Goal: Ask a question

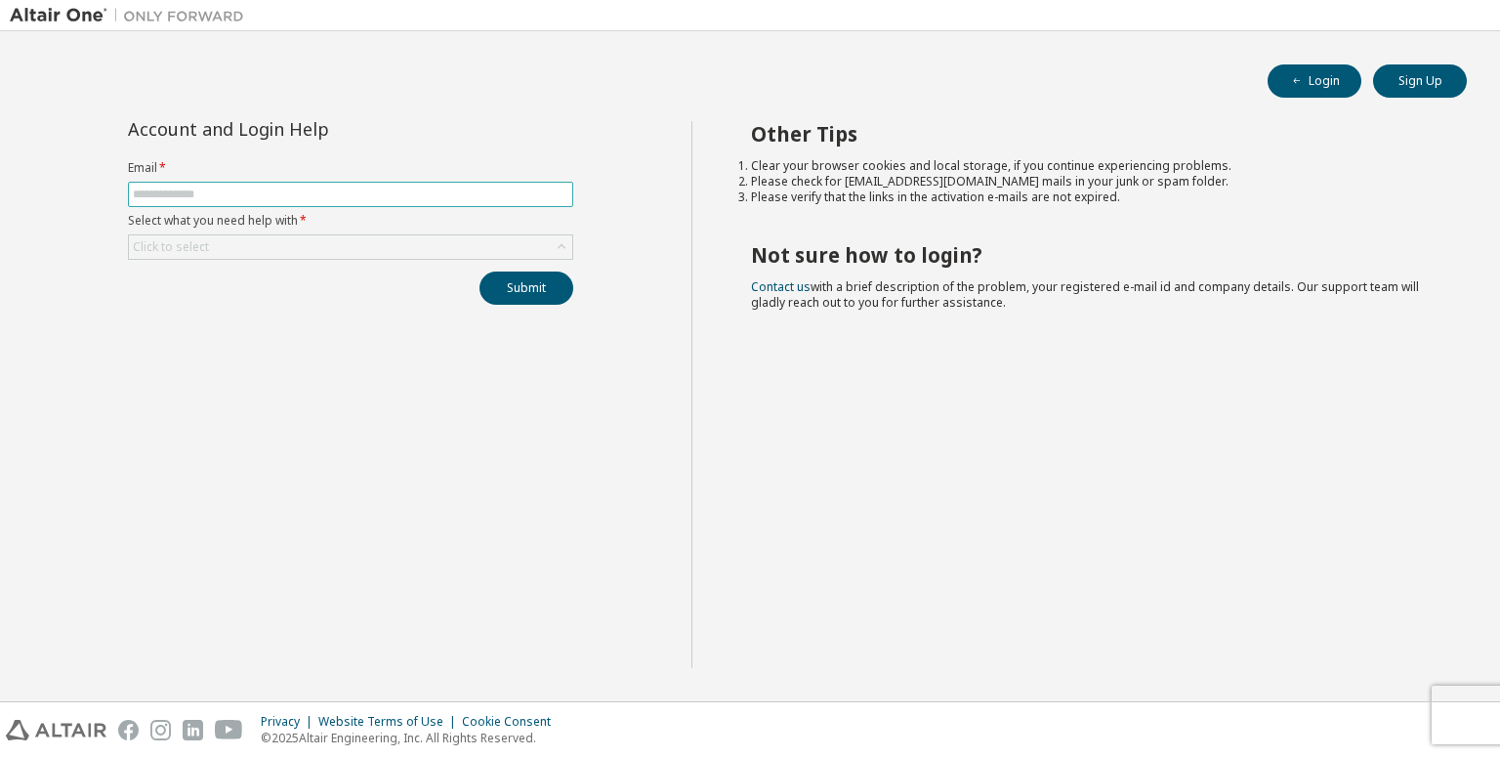
click at [372, 182] on span at bounding box center [350, 194] width 445 height 25
click at [303, 239] on div "Click to select" at bounding box center [350, 246] width 443 height 23
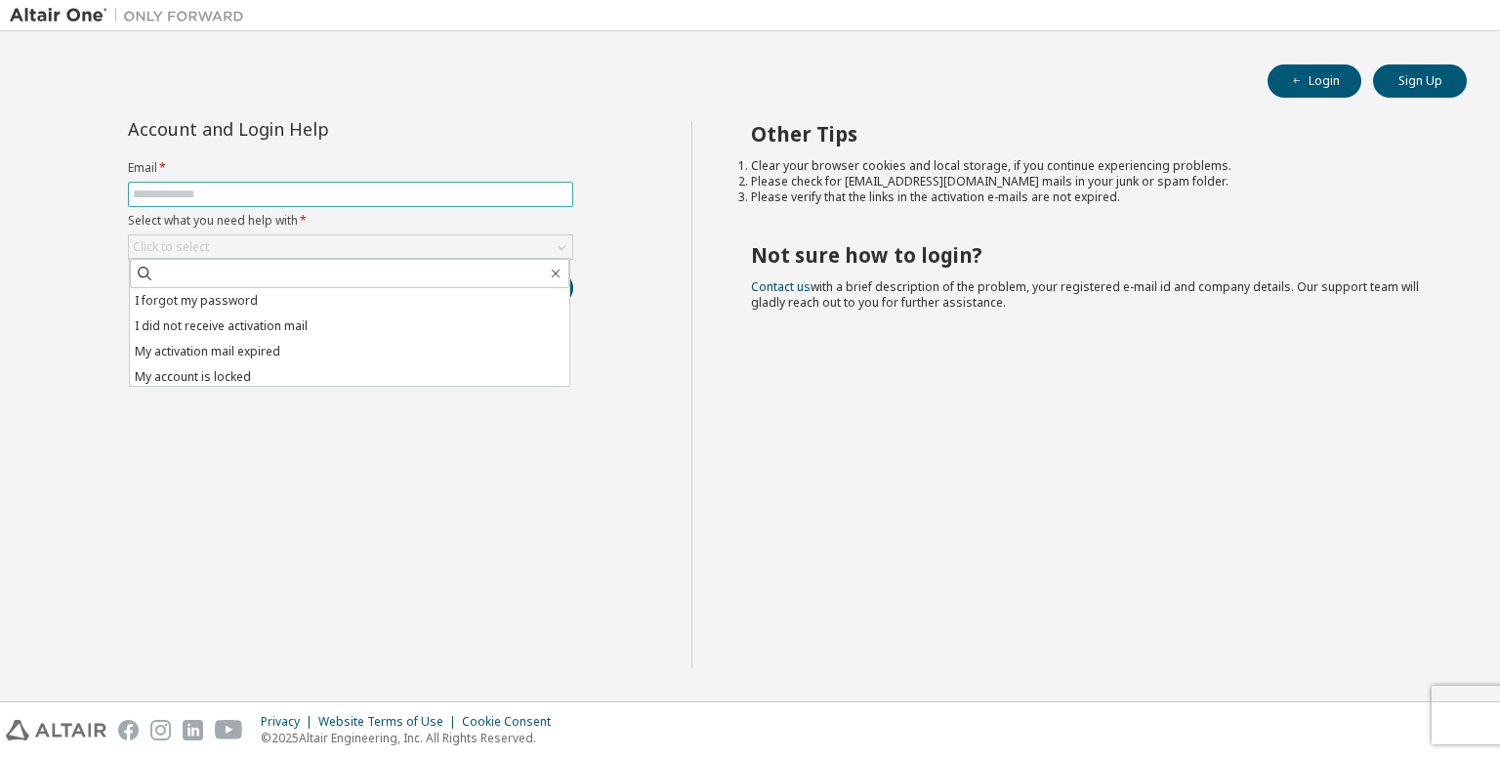
click at [305, 192] on input "text" at bounding box center [350, 194] width 435 height 16
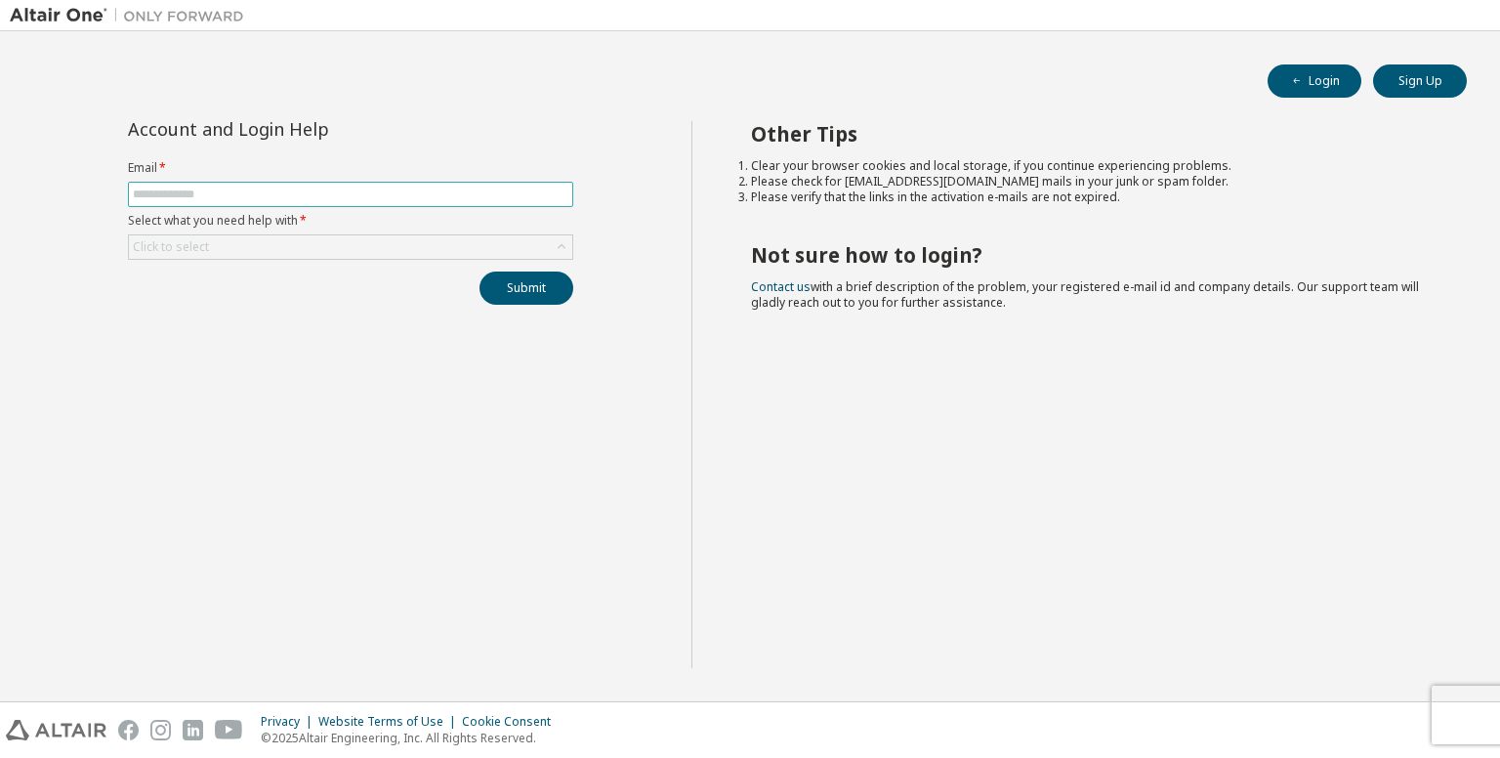
type input "**********"
click at [376, 255] on div "Click to select" at bounding box center [350, 246] width 443 height 23
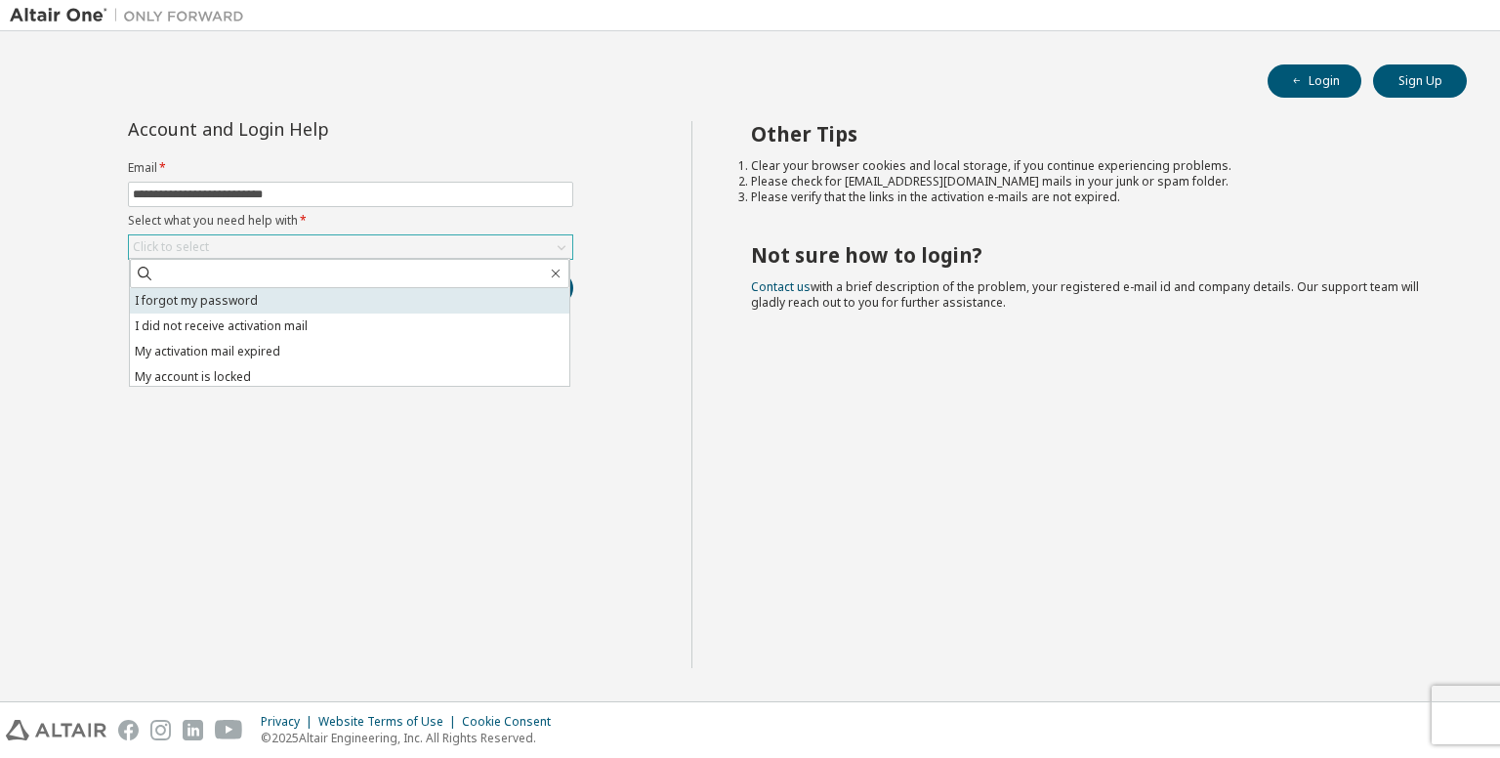
click at [273, 296] on li "I forgot my password" at bounding box center [349, 300] width 439 height 25
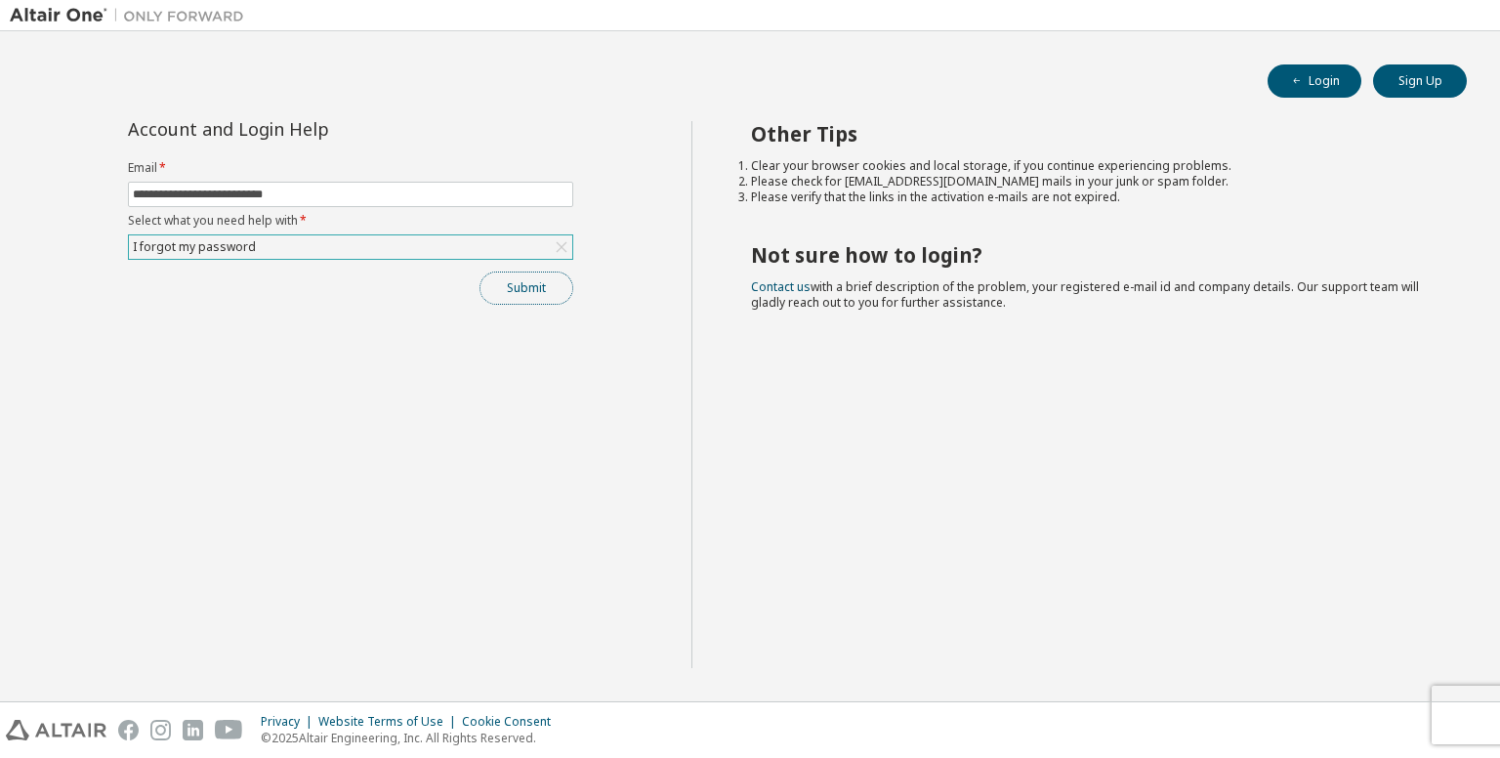
click at [518, 283] on button "Submit" at bounding box center [526, 287] width 94 height 33
click at [1455, 722] on icon "button" at bounding box center [1459, 718] width 12 height 12
